Goal: Task Accomplishment & Management: Manage account settings

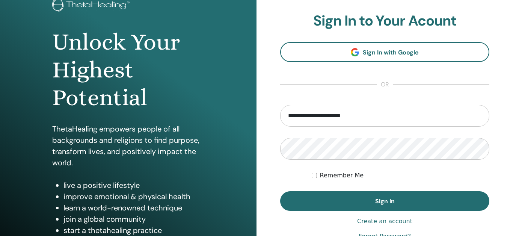
scroll to position [62, 0]
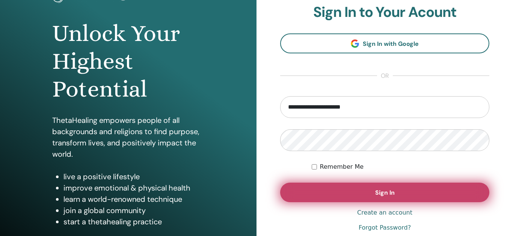
type input "**********"
click at [385, 198] on button "Sign In" at bounding box center [384, 192] width 209 height 20
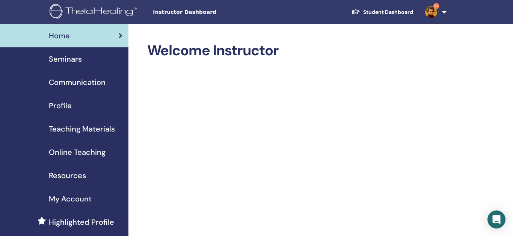
click at [70, 58] on span "Seminars" at bounding box center [65, 58] width 33 height 11
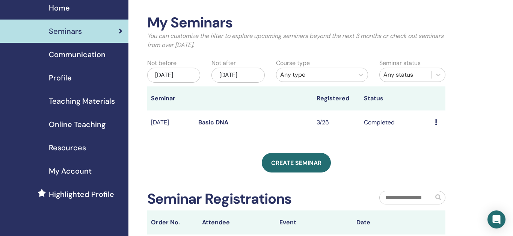
scroll to position [27, 0]
click at [249, 75] on div "Dec/12, 2025" at bounding box center [237, 75] width 53 height 15
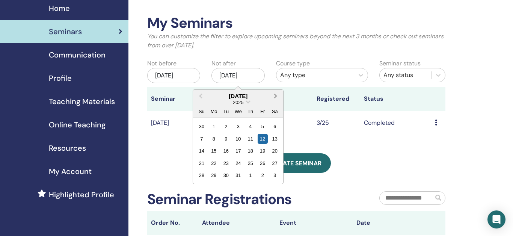
click at [276, 98] on button "Next Month" at bounding box center [276, 96] width 12 height 12
click at [277, 176] on div "4" at bounding box center [275, 175] width 10 height 10
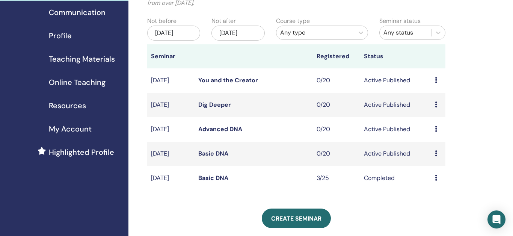
scroll to position [91, 0]
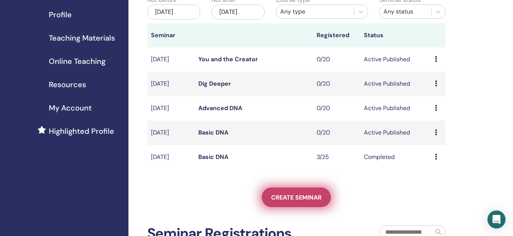
click at [297, 202] on link "Create seminar" at bounding box center [296, 197] width 69 height 20
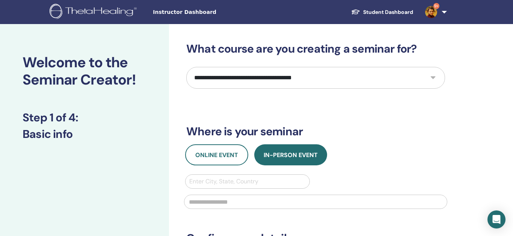
select select "*"
click option "**********" at bounding box center [0, 0] width 0 height 0
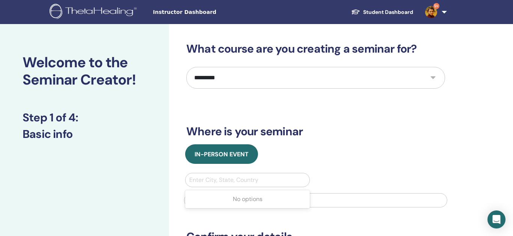
click at [271, 180] on div at bounding box center [247, 180] width 116 height 11
type input "******"
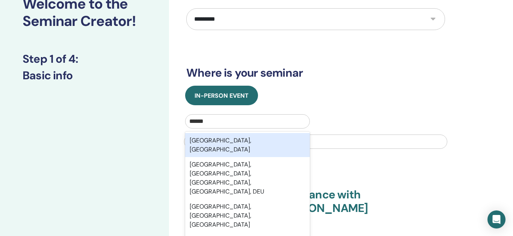
scroll to position [59, 0]
click at [213, 140] on div "Berlin, DEU" at bounding box center [247, 145] width 125 height 24
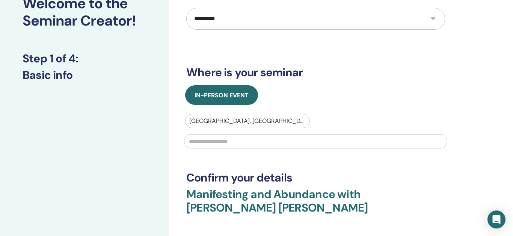
scroll to position [60, 0]
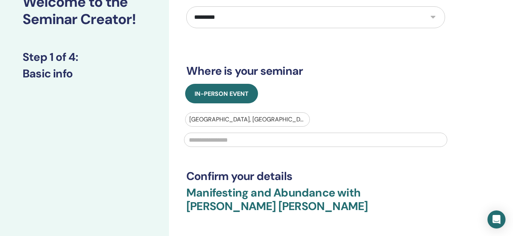
click at [318, 140] on input "text" at bounding box center [315, 140] width 263 height 14
type input "**********"
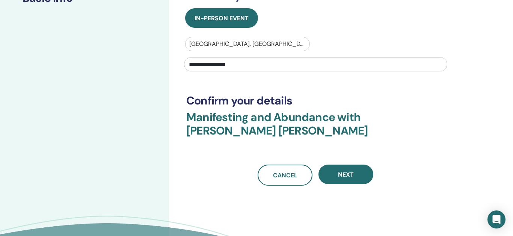
scroll to position [142, 0]
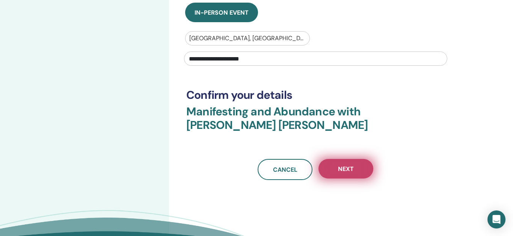
type input "**********"
click at [353, 170] on span "Next" at bounding box center [346, 169] width 16 height 8
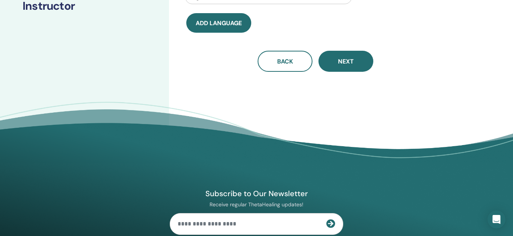
scroll to position [0, 0]
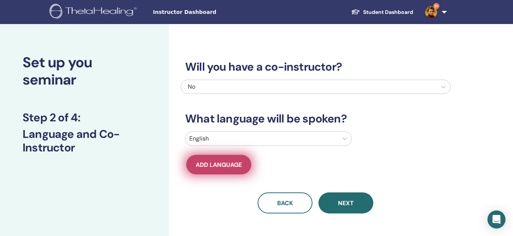
click at [215, 167] on span "Add language" at bounding box center [219, 165] width 46 height 8
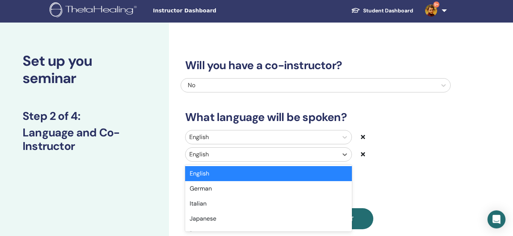
click at [215, 155] on div at bounding box center [261, 154] width 145 height 11
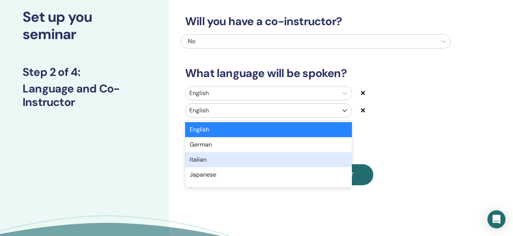
scroll to position [46, 0]
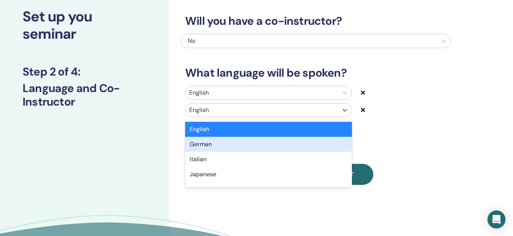
click at [207, 146] on div "German" at bounding box center [268, 144] width 167 height 15
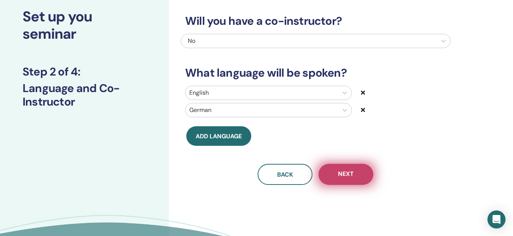
click at [336, 177] on button "Next" at bounding box center [345, 174] width 55 height 21
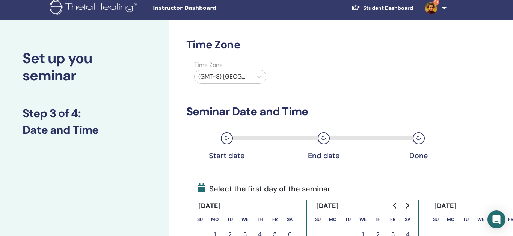
scroll to position [0, 0]
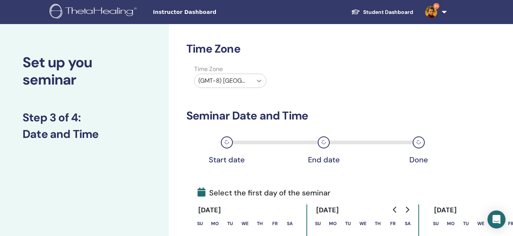
click at [261, 81] on icon at bounding box center [259, 81] width 8 height 8
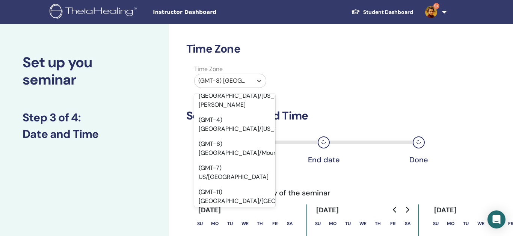
scroll to position [171, 0]
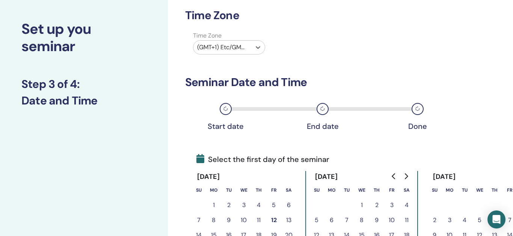
scroll to position [32, 1]
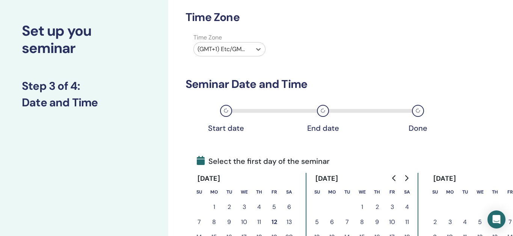
click at [407, 178] on icon "Go to next month" at bounding box center [406, 178] width 6 height 6
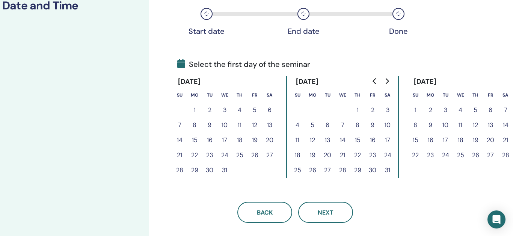
scroll to position [126, 20]
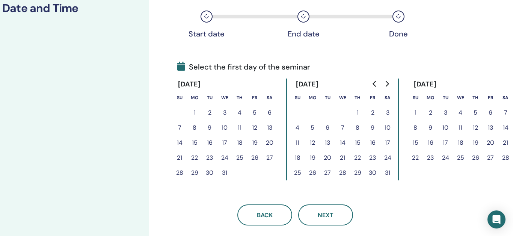
click at [504, 143] on button "21" at bounding box center [505, 142] width 15 height 15
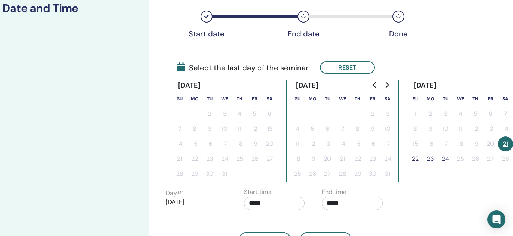
click at [416, 161] on button "22" at bounding box center [415, 158] width 15 height 15
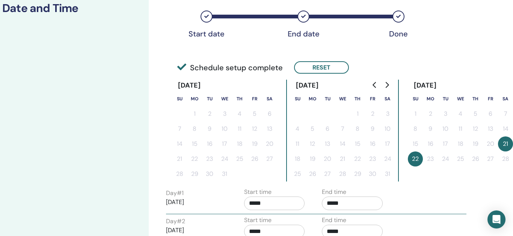
click at [336, 208] on input "*****" at bounding box center [352, 203] width 61 height 14
click at [362, 158] on span "▲" at bounding box center [360, 156] width 15 height 15
type input "*****"
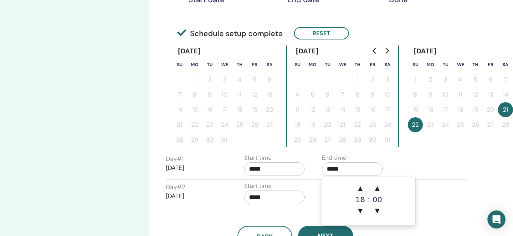
scroll to position [173, 20]
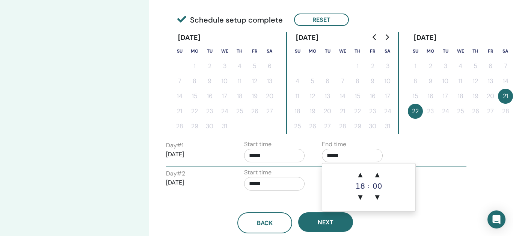
click at [428, 192] on div "Day # 2 2026/02/22 Start time ***** End time *****" at bounding box center [316, 181] width 312 height 26
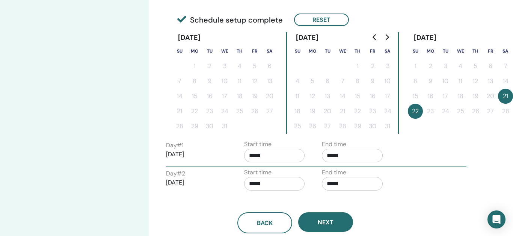
click at [345, 187] on input "*****" at bounding box center [352, 184] width 61 height 14
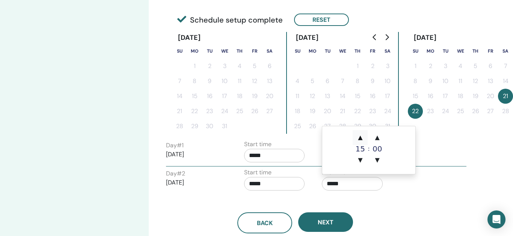
click at [360, 139] on span "▲" at bounding box center [360, 137] width 15 height 15
type input "*****"
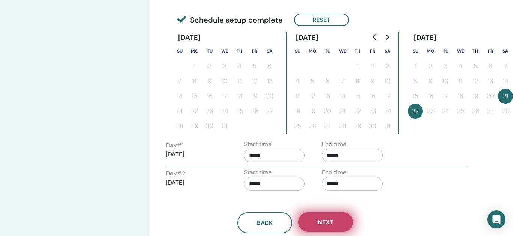
click at [329, 222] on span "Next" at bounding box center [326, 222] width 16 height 8
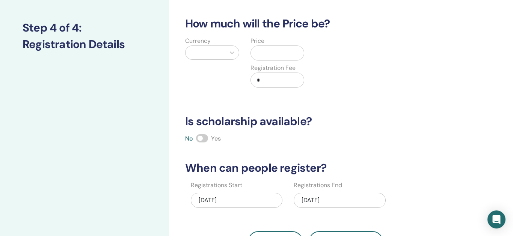
scroll to position [89, 0]
click at [205, 143] on div "No Yes" at bounding box center [316, 138] width 270 height 9
click at [207, 138] on span at bounding box center [202, 138] width 12 height 8
click at [228, 52] on icon at bounding box center [232, 53] width 8 height 8
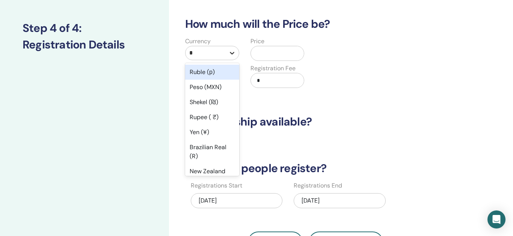
type input "**"
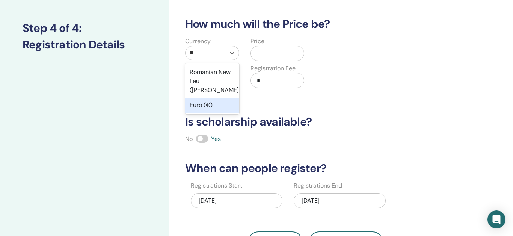
click at [217, 98] on div "Euro (€)" at bounding box center [212, 105] width 54 height 15
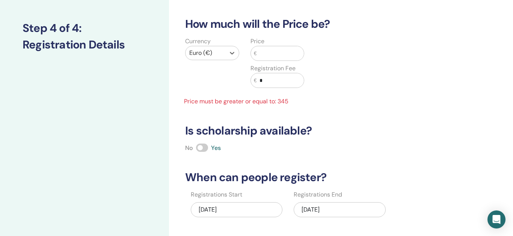
click at [269, 54] on input "text" at bounding box center [279, 53] width 47 height 14
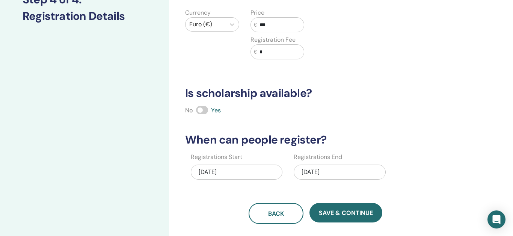
scroll to position [118, 0]
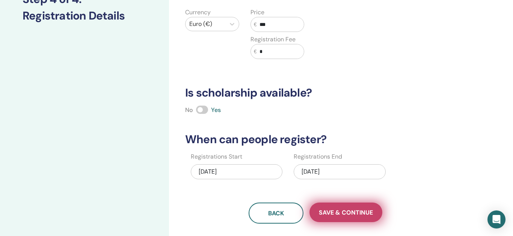
type input "***"
click at [345, 211] on span "Save & Continue" at bounding box center [346, 212] width 54 height 8
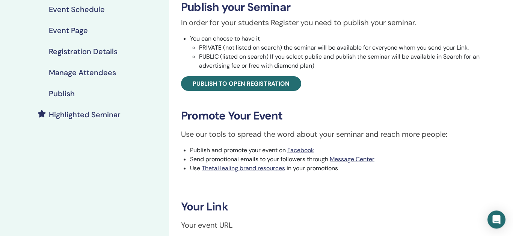
scroll to position [124, 0]
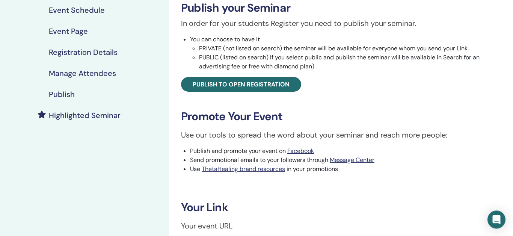
click at [268, 92] on div "Manifesting and Abundance Event Type In-Person Event Status Not Published Regis…" at bounding box center [339, 83] width 333 height 328
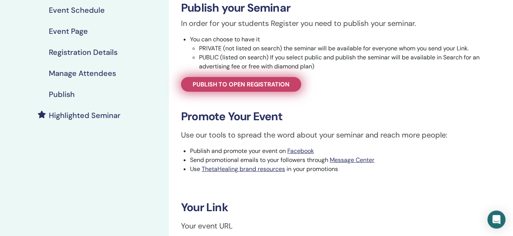
click at [263, 85] on span "Publish to open registration" at bounding box center [241, 84] width 97 height 8
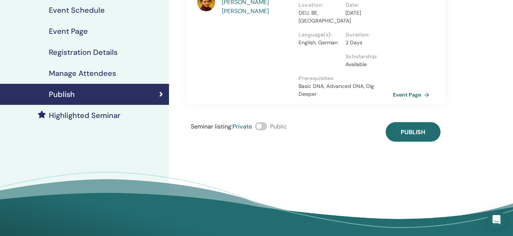
click at [265, 122] on span at bounding box center [261, 126] width 12 height 8
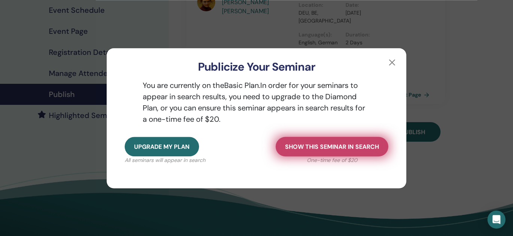
click at [336, 144] on span "Show this seminar in search" at bounding box center [332, 147] width 94 height 8
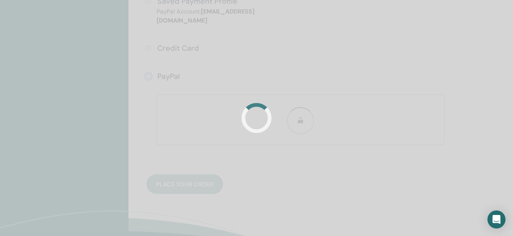
scroll to position [270, 0]
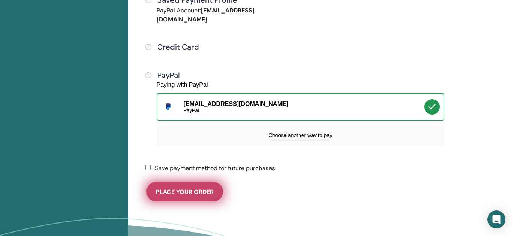
click at [190, 185] on button "Place Your Order" at bounding box center [184, 192] width 77 height 20
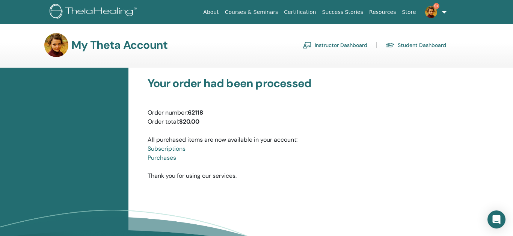
click at [351, 44] on link "Instructor Dashboard" at bounding box center [335, 45] width 65 height 12
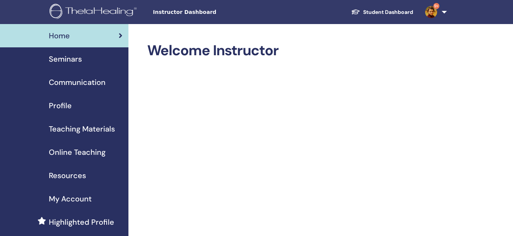
click at [74, 58] on span "Seminars" at bounding box center [65, 58] width 33 height 11
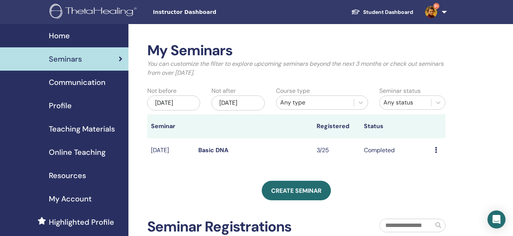
click at [242, 103] on div "[DATE]" at bounding box center [237, 102] width 53 height 15
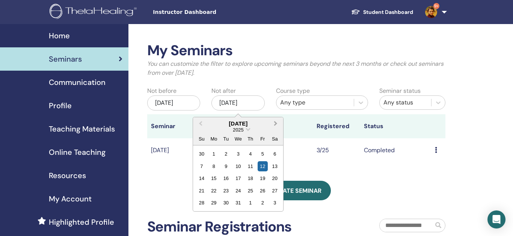
click at [276, 122] on button "Next Month" at bounding box center [276, 124] width 12 height 12
click at [269, 195] on div "22 23 24 25 26 27 28" at bounding box center [238, 190] width 85 height 12
click at [262, 191] on div "27" at bounding box center [263, 190] width 10 height 10
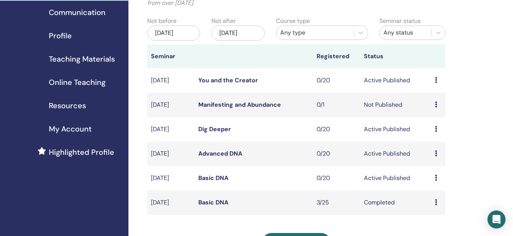
scroll to position [72, 0]
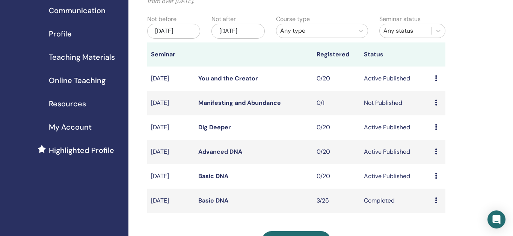
click at [436, 103] on icon at bounding box center [436, 103] width 2 height 6
click at [428, 121] on link "Edit" at bounding box center [427, 120] width 11 height 8
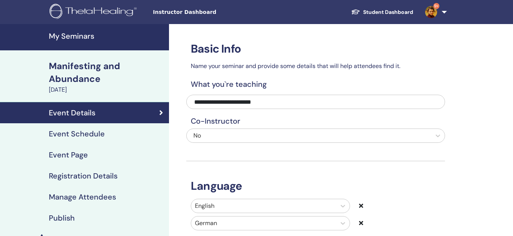
click at [66, 157] on h4 "Event Page" at bounding box center [68, 154] width 39 height 9
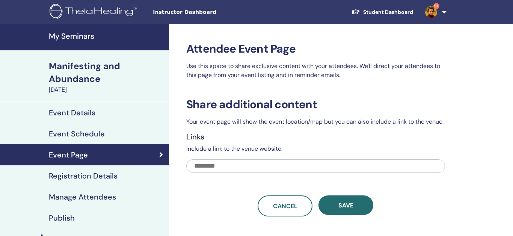
click at [74, 125] on link "Event Schedule" at bounding box center [84, 133] width 169 height 21
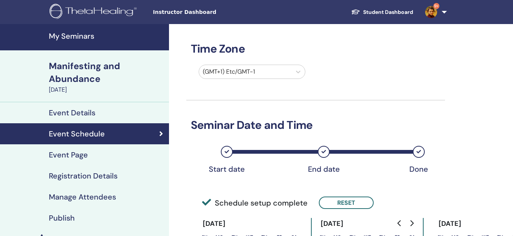
click at [95, 178] on h4 "Registration Details" at bounding box center [83, 175] width 69 height 9
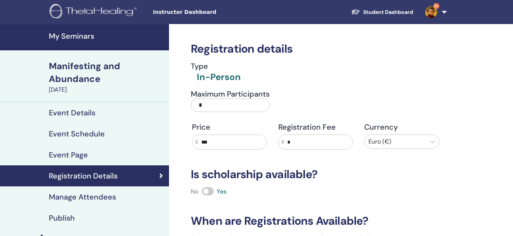
click at [232, 102] on input "*" at bounding box center [230, 105] width 79 height 14
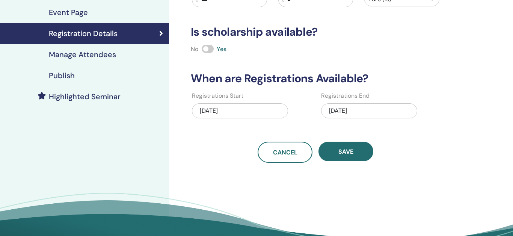
scroll to position [146, 0]
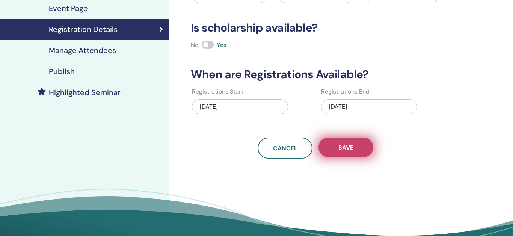
type input "**"
click at [354, 151] on button "Save" at bounding box center [345, 147] width 55 height 20
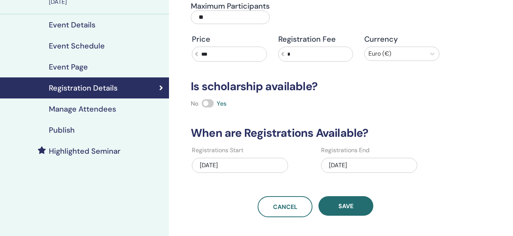
scroll to position [100, 0]
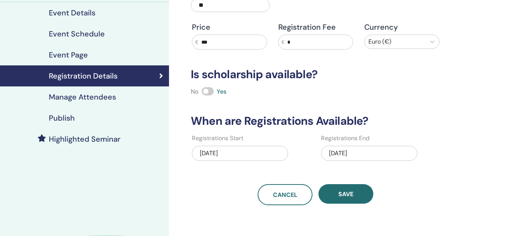
click at [352, 196] on span "Save" at bounding box center [345, 194] width 15 height 8
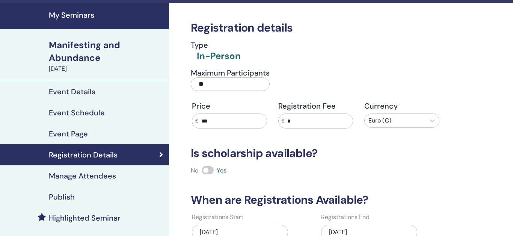
scroll to position [0, 0]
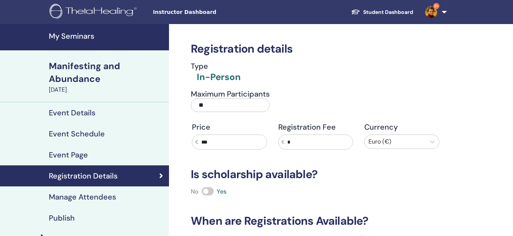
click at [65, 217] on h4 "Publish" at bounding box center [62, 217] width 26 height 9
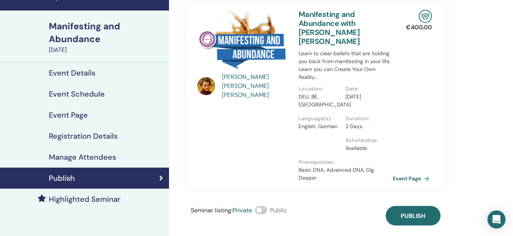
scroll to position [46, 0]
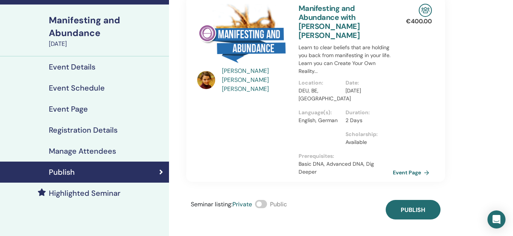
click at [264, 200] on span at bounding box center [261, 204] width 12 height 8
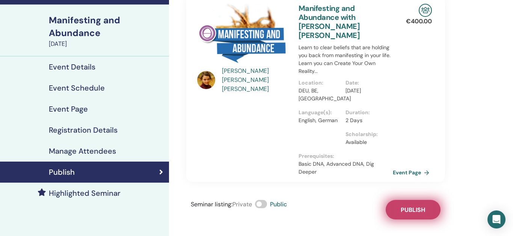
click at [412, 206] on span "Publish" at bounding box center [413, 210] width 24 height 8
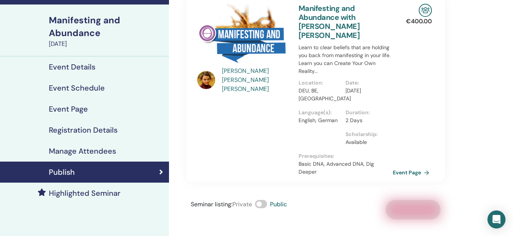
scroll to position [0, 0]
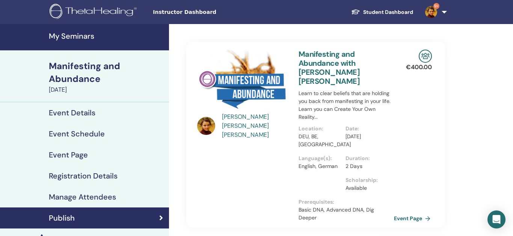
click at [410, 213] on link "Event Page" at bounding box center [413, 218] width 39 height 11
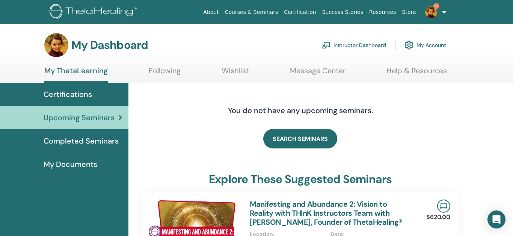
click at [367, 45] on link "Instructor Dashboard" at bounding box center [353, 45] width 65 height 17
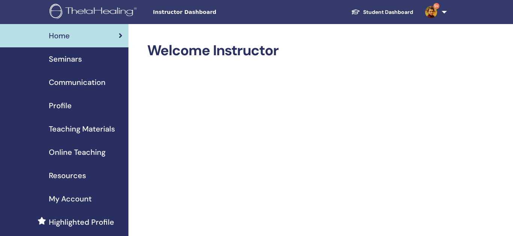
click at [65, 53] on link "Seminars" at bounding box center [64, 58] width 128 height 23
click at [71, 60] on span "Seminars" at bounding box center [65, 58] width 33 height 11
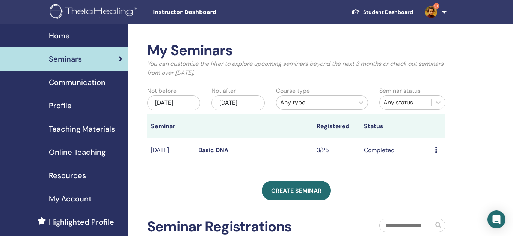
click at [246, 104] on div "[DATE]" at bounding box center [237, 102] width 53 height 15
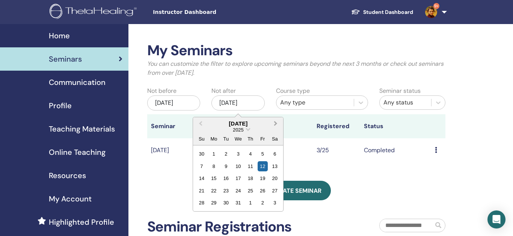
click at [277, 120] on button "Next Month" at bounding box center [276, 124] width 12 height 12
click at [262, 194] on div "27" at bounding box center [263, 190] width 10 height 10
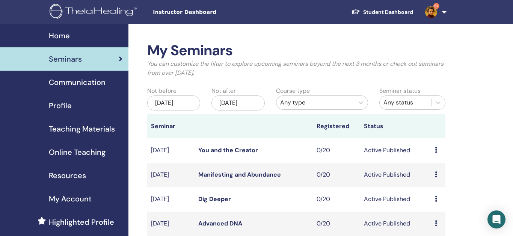
click at [435, 152] on icon at bounding box center [436, 150] width 2 height 6
click at [427, 173] on link "Edit" at bounding box center [426, 170] width 11 height 8
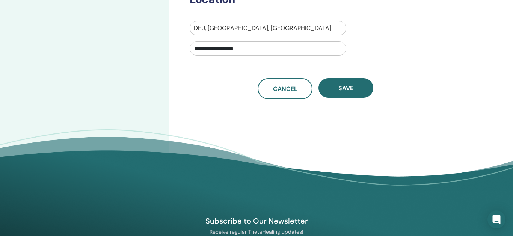
scroll to position [303, 0]
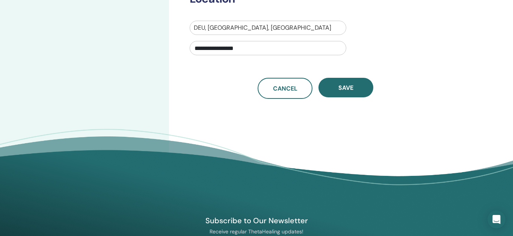
click at [223, 48] on input "**********" at bounding box center [268, 48] width 157 height 14
paste input "*****"
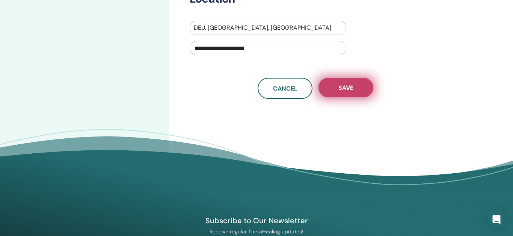
type input "**********"
click at [349, 86] on span "Save" at bounding box center [345, 88] width 15 height 8
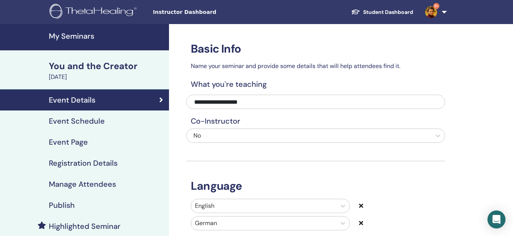
click at [101, 101] on div "Event Details" at bounding box center [84, 99] width 157 height 9
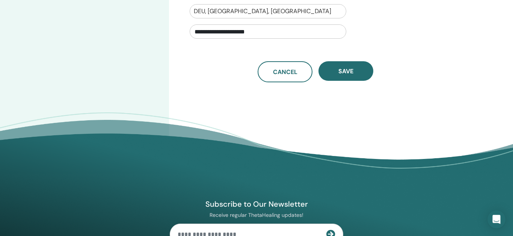
scroll to position [318, 0]
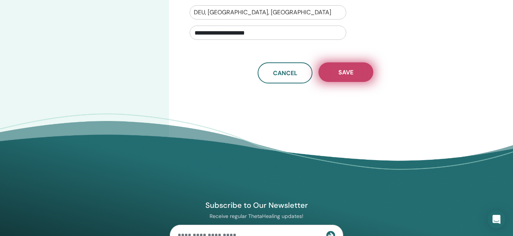
click at [350, 71] on span "Save" at bounding box center [345, 72] width 15 height 8
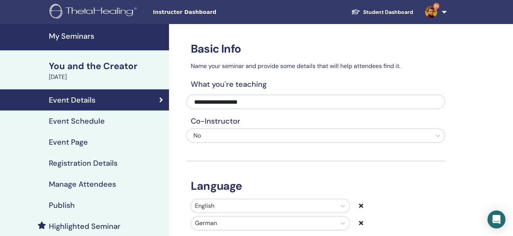
click at [97, 115] on link "Event Schedule" at bounding box center [84, 120] width 169 height 21
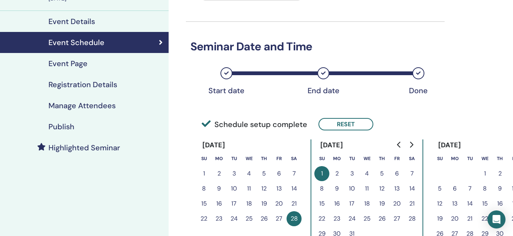
scroll to position [0, 0]
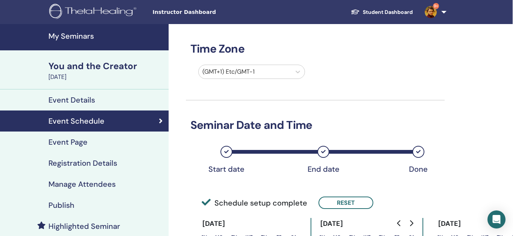
click at [89, 73] on div "[DATE]" at bounding box center [106, 76] width 116 height 9
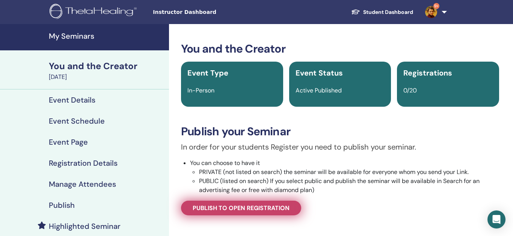
click at [256, 209] on span "Publish to open registration" at bounding box center [241, 208] width 97 height 8
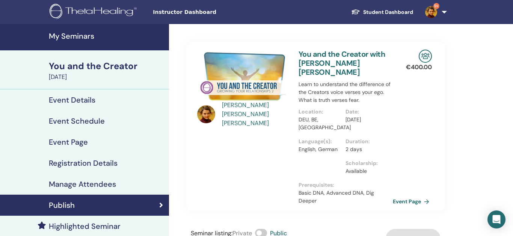
click at [388, 11] on link "Student Dashboard" at bounding box center [382, 12] width 74 height 14
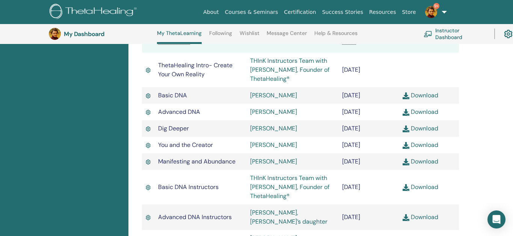
scroll to position [230, 0]
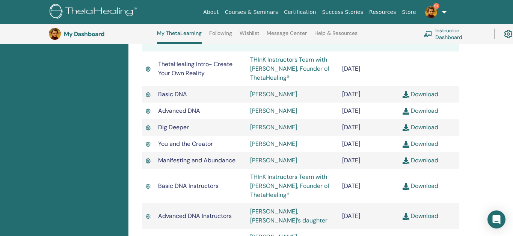
click at [423, 164] on link "Download" at bounding box center [421, 160] width 36 height 8
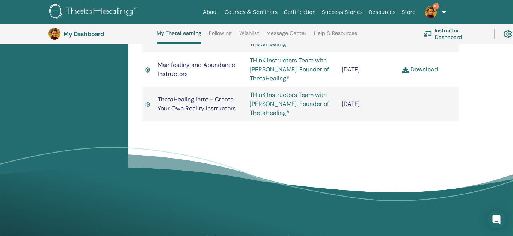
scroll to position [467, 0]
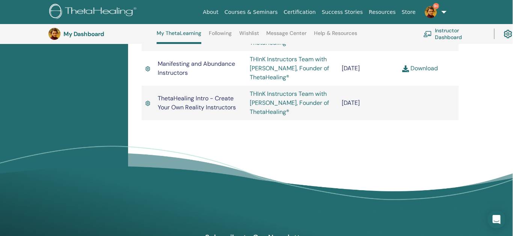
click at [427, 72] on link "Download" at bounding box center [420, 68] width 36 height 8
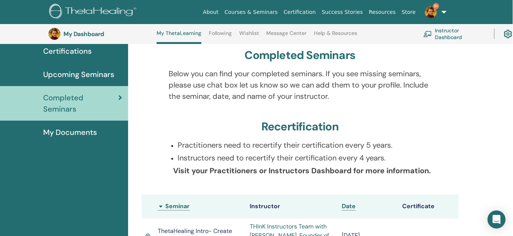
scroll to position [0, 0]
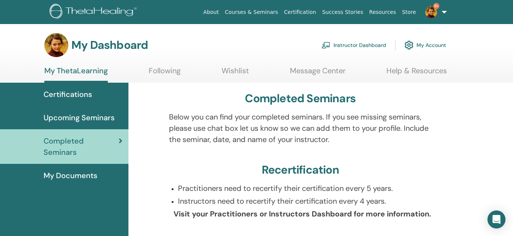
click at [76, 116] on span "Upcoming Seminars" at bounding box center [79, 117] width 71 height 11
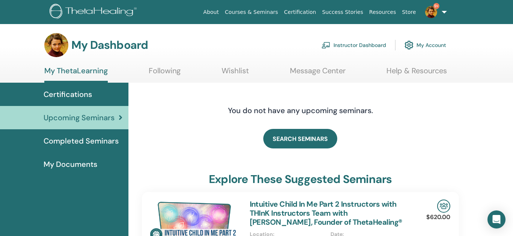
click at [82, 138] on span "Completed Seminars" at bounding box center [81, 140] width 75 height 11
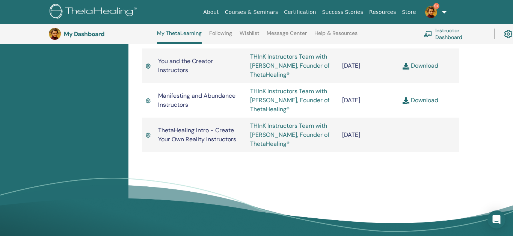
scroll to position [438, 0]
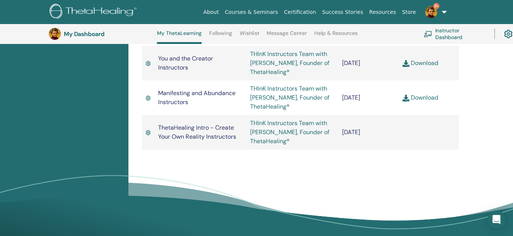
click at [277, 110] on link "THInK Instructors Team with Vianna Stibal, Founder of ThetaHealing®" at bounding box center [289, 97] width 79 height 26
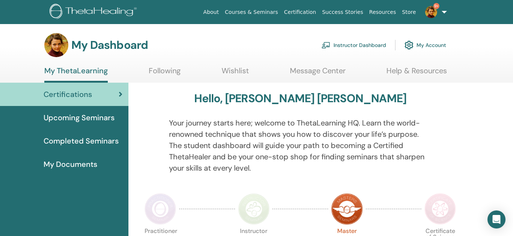
click at [91, 161] on span "My Documents" at bounding box center [71, 163] width 54 height 11
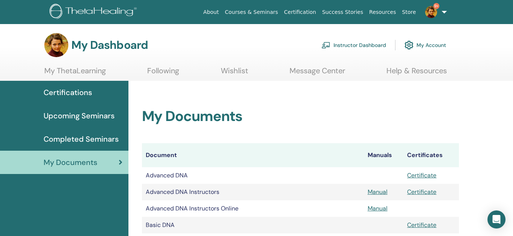
click at [77, 94] on span "Certifications" at bounding box center [68, 92] width 48 height 11
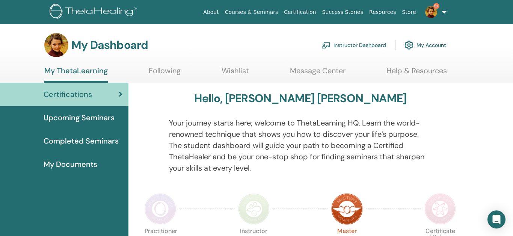
click at [371, 47] on link "Instructor Dashboard" at bounding box center [353, 45] width 65 height 17
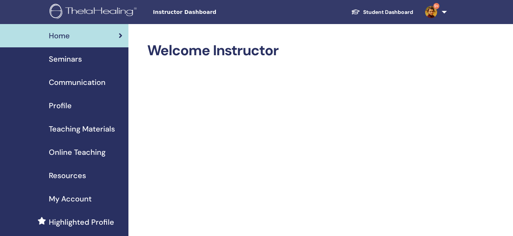
click at [85, 152] on span "Online Teaching" at bounding box center [77, 151] width 57 height 11
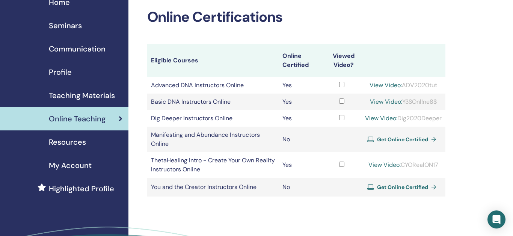
scroll to position [34, 0]
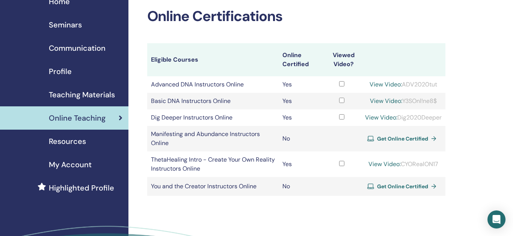
click at [412, 140] on span "Get Online Certified" at bounding box center [402, 138] width 51 height 7
